Goal: Transaction & Acquisition: Book appointment/travel/reservation

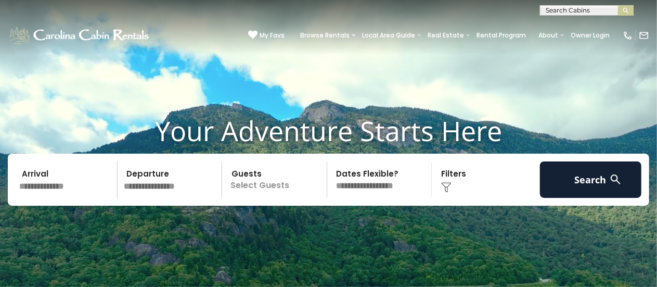
click at [74, 175] on input "text" at bounding box center [67, 179] width 102 height 36
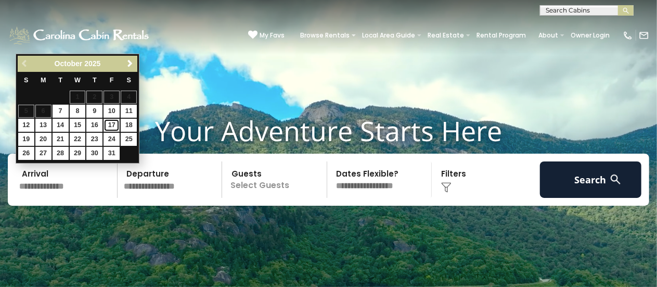
click at [111, 123] on link "17" at bounding box center [112, 125] width 16 height 13
type input "********"
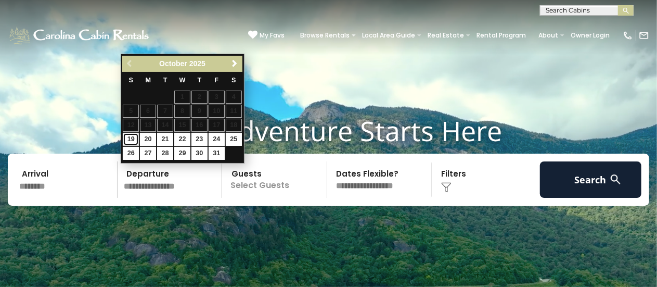
click at [132, 139] on link "19" at bounding box center [131, 139] width 16 height 13
type input "********"
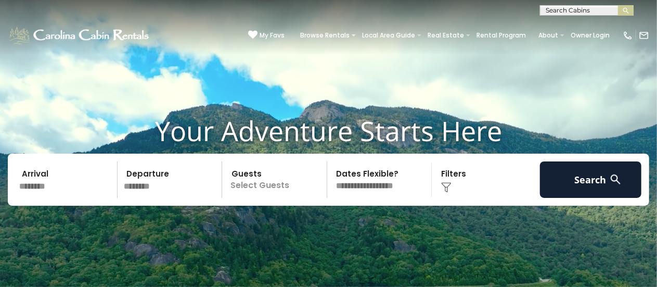
click at [268, 178] on p "Select Guests" at bounding box center [275, 179] width 101 height 36
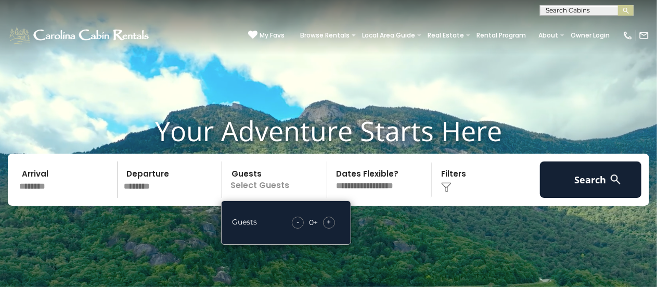
click at [328, 221] on span "+" at bounding box center [329, 221] width 4 height 10
click at [463, 178] on div "Click to Choose" at bounding box center [486, 179] width 102 height 36
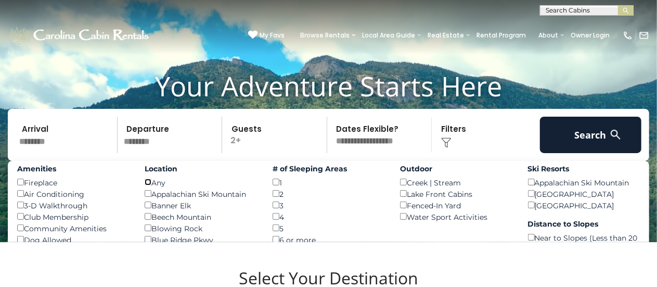
scroll to position [45, 0]
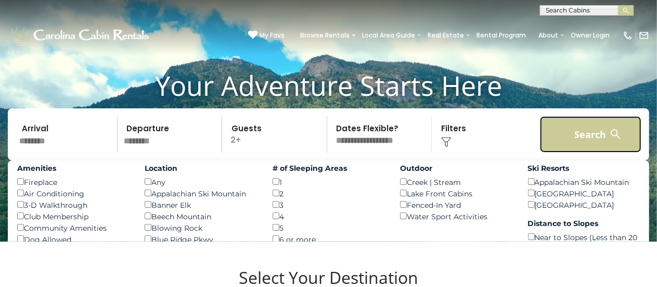
click at [579, 136] on button "Search" at bounding box center [591, 134] width 102 height 36
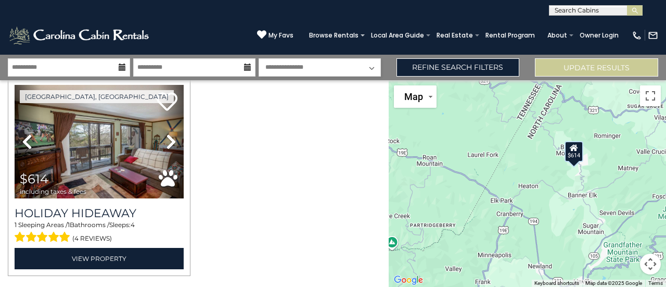
scroll to position [37, 0]
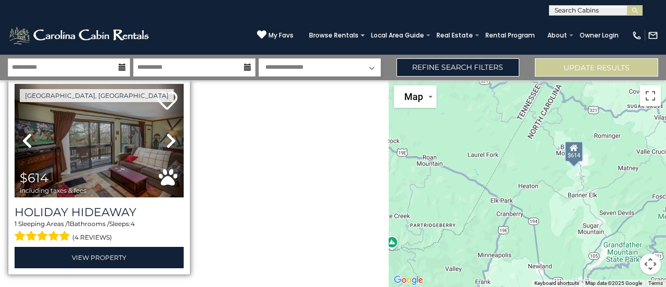
click at [169, 135] on icon at bounding box center [171, 140] width 10 height 17
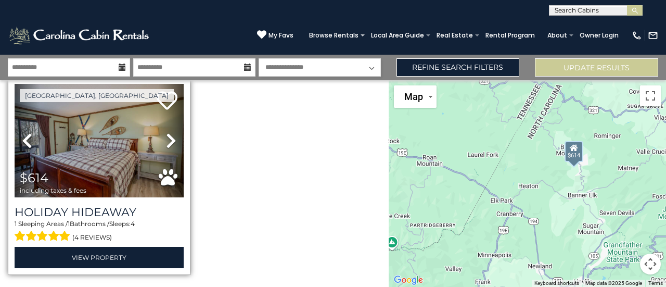
click at [169, 135] on icon at bounding box center [171, 140] width 10 height 17
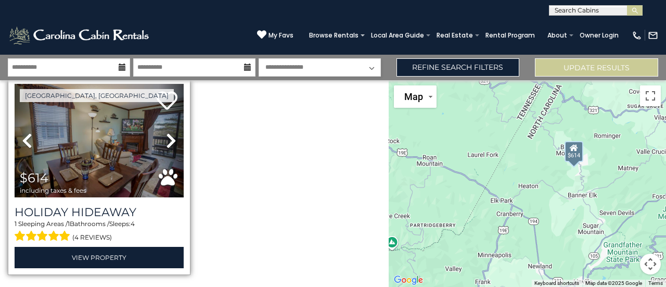
click at [169, 135] on icon at bounding box center [171, 140] width 10 height 17
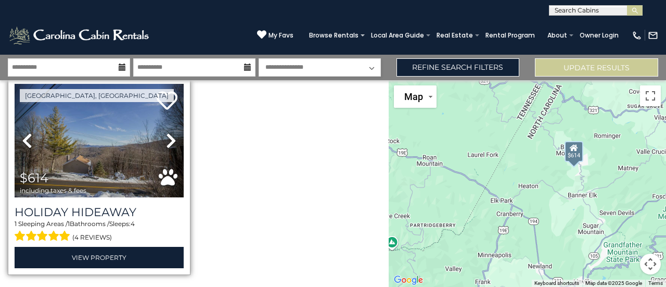
click at [169, 135] on icon at bounding box center [171, 140] width 10 height 17
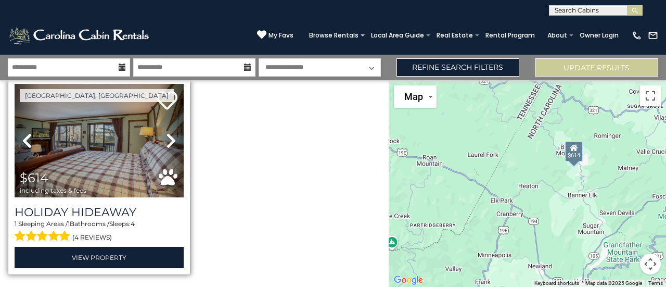
click at [169, 135] on icon at bounding box center [171, 140] width 10 height 17
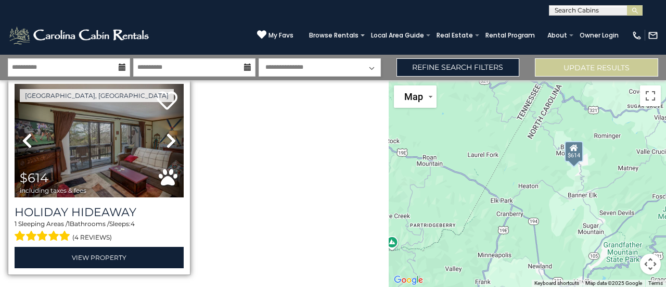
click at [169, 135] on icon at bounding box center [171, 140] width 10 height 17
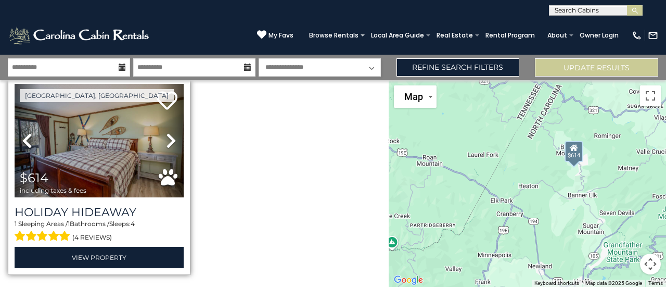
click at [169, 135] on icon at bounding box center [171, 140] width 10 height 17
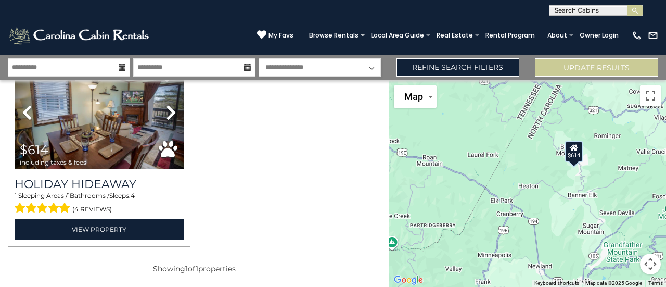
scroll to position [0, 0]
